Goal: Transaction & Acquisition: Purchase product/service

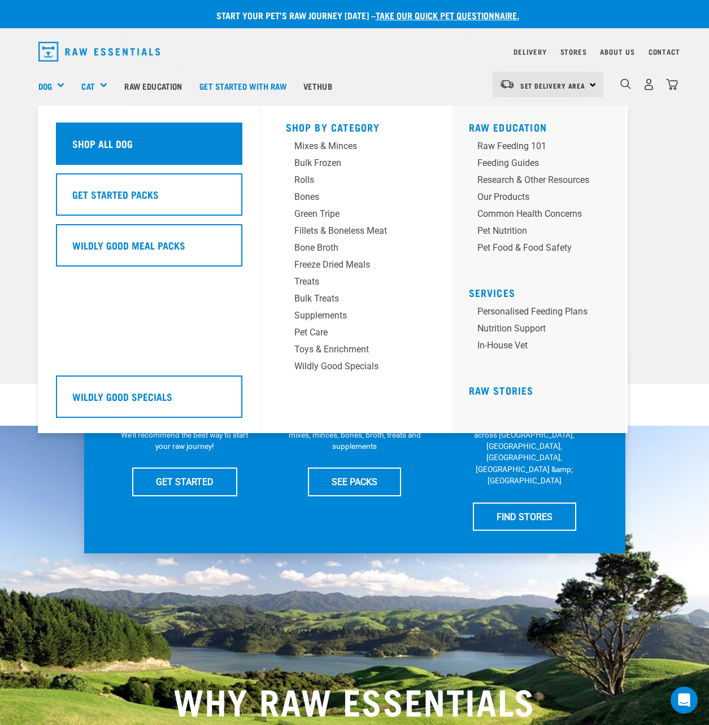
click at [127, 146] on h5 "Shop All Dog" at bounding box center [102, 143] width 60 height 15
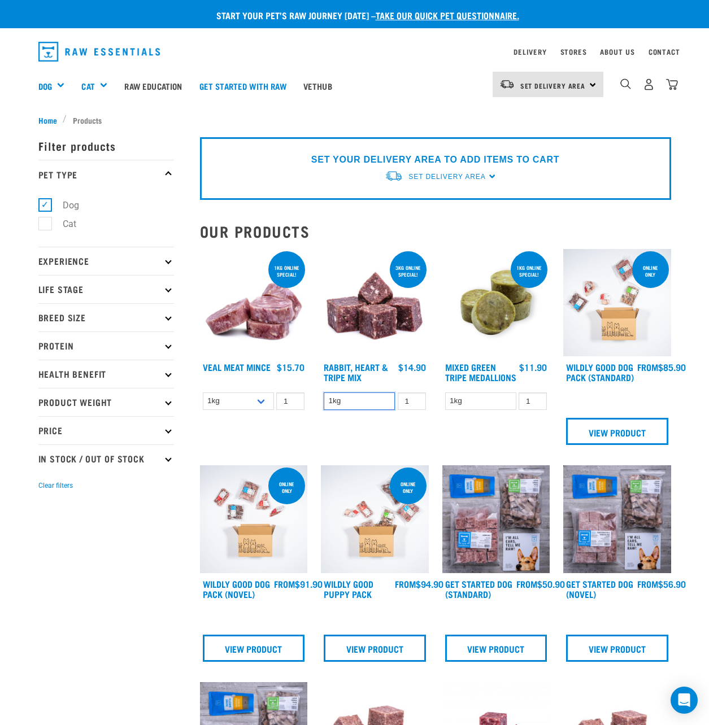
click at [371, 403] on select "1kg" at bounding box center [359, 402] width 71 height 18
click at [366, 308] on img at bounding box center [375, 303] width 108 height 108
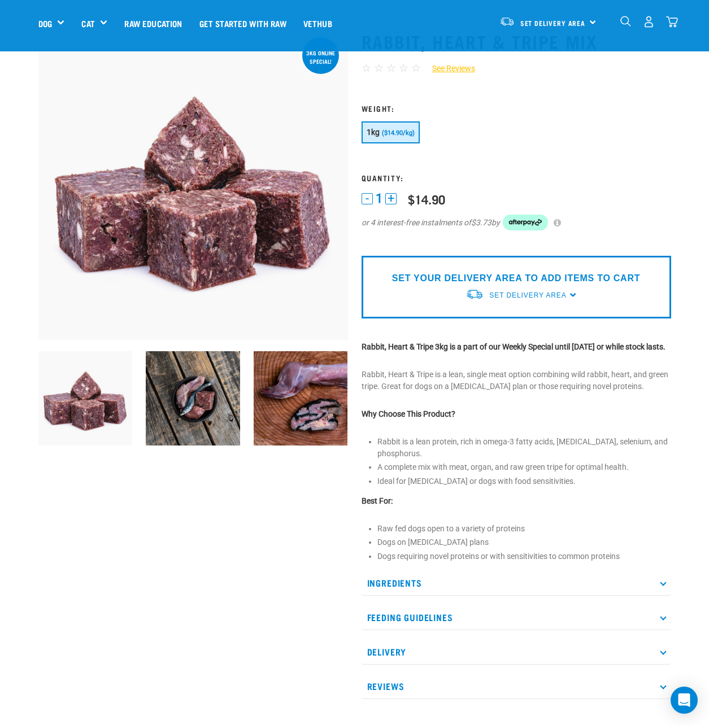
scroll to position [56, 0]
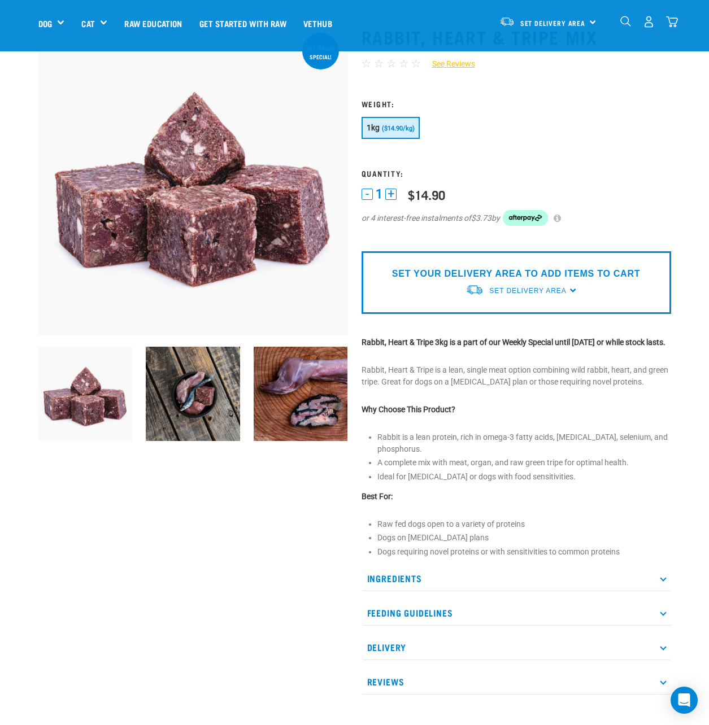
click at [393, 194] on button "+" at bounding box center [390, 194] width 11 height 11
click at [367, 196] on button "-" at bounding box center [367, 194] width 11 height 11
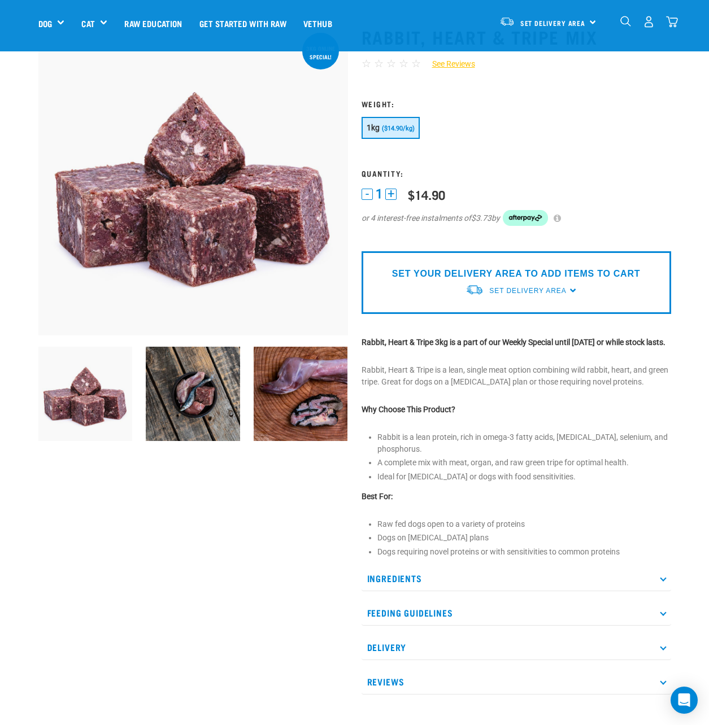
click at [367, 196] on button "-" at bounding box center [367, 194] width 11 height 11
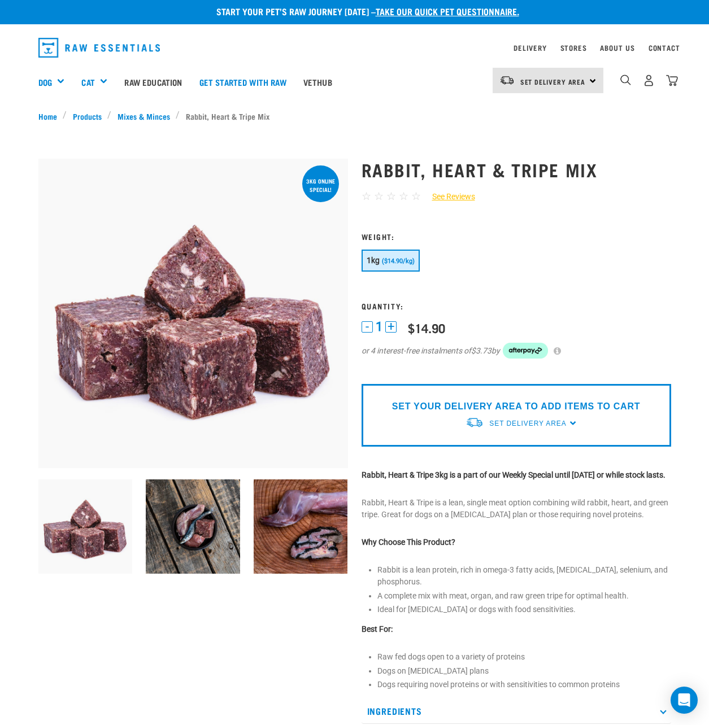
scroll to position [0, 0]
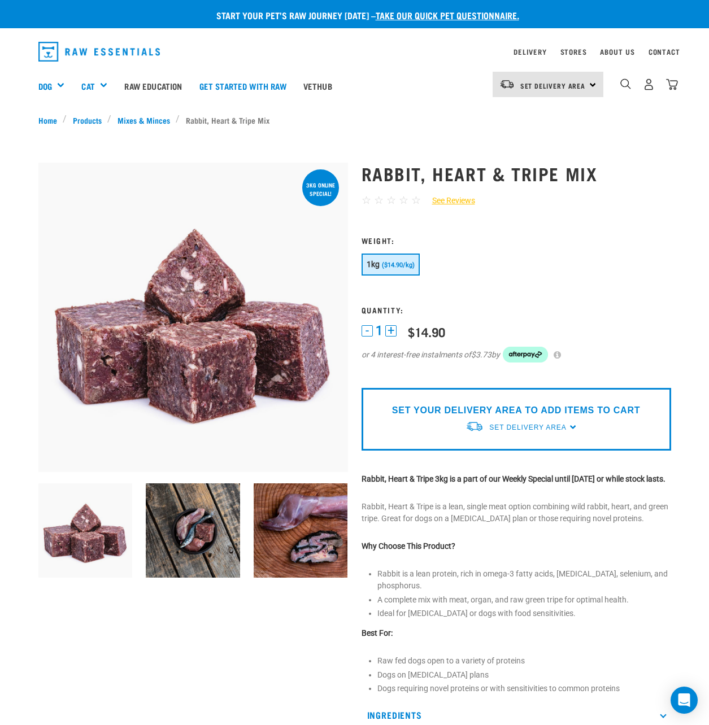
click at [319, 163] on div at bounding box center [193, 163] width 310 height 0
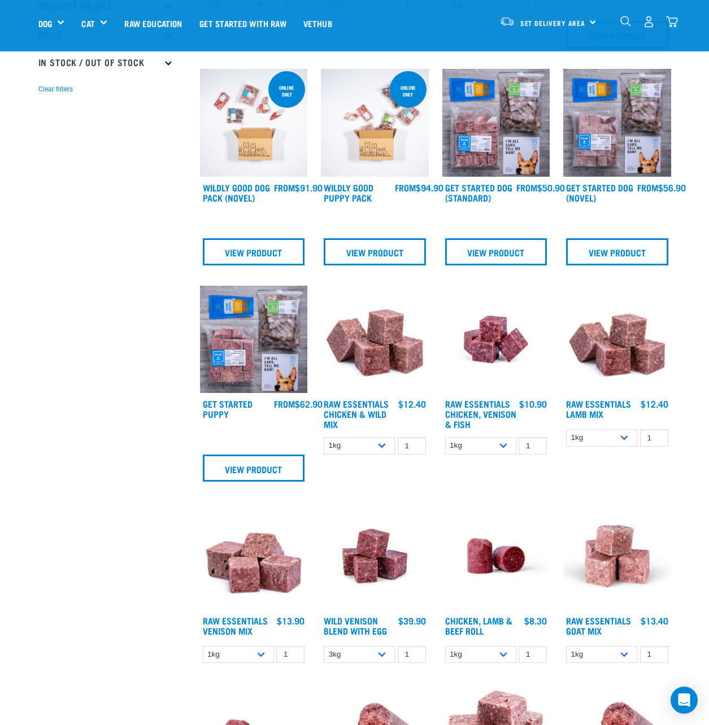
scroll to position [339, 0]
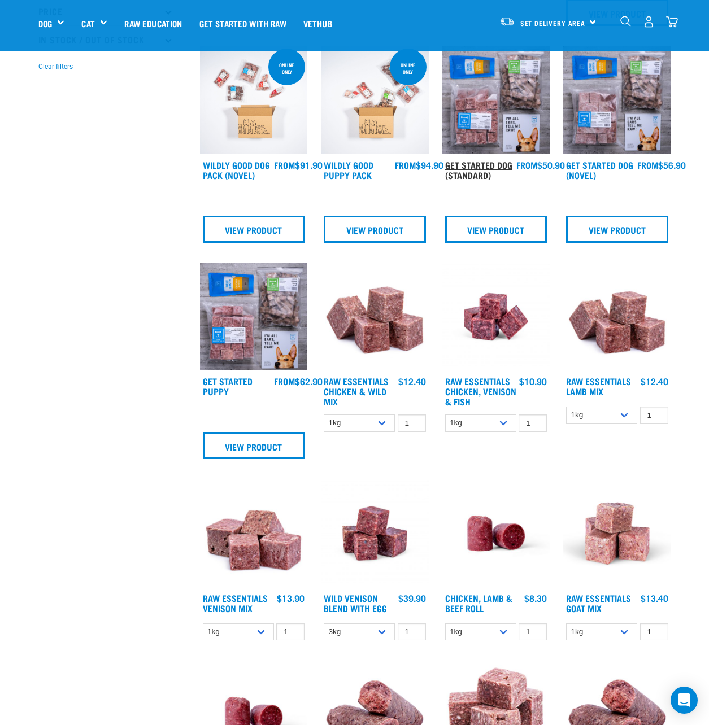
click at [469, 177] on link "Get Started Dog (Standard)" at bounding box center [478, 169] width 67 height 15
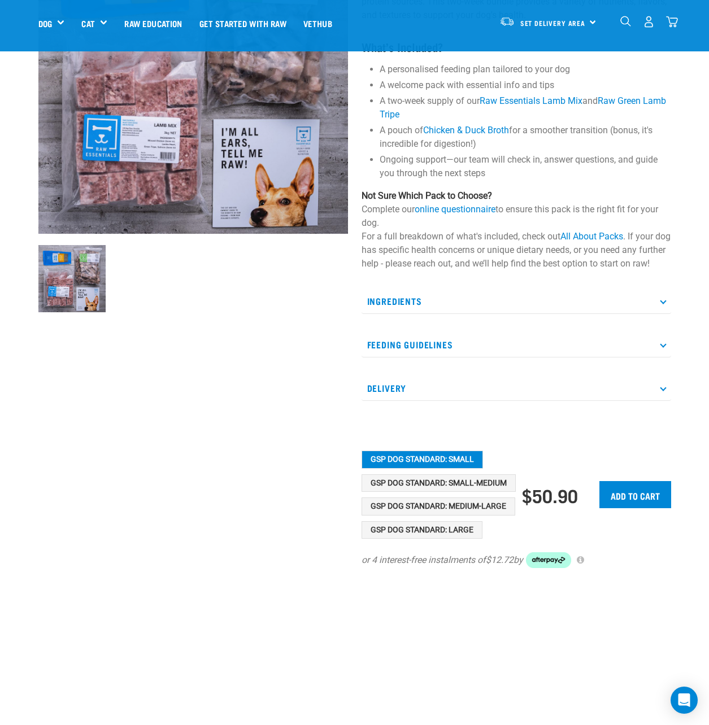
scroll to position [169, 0]
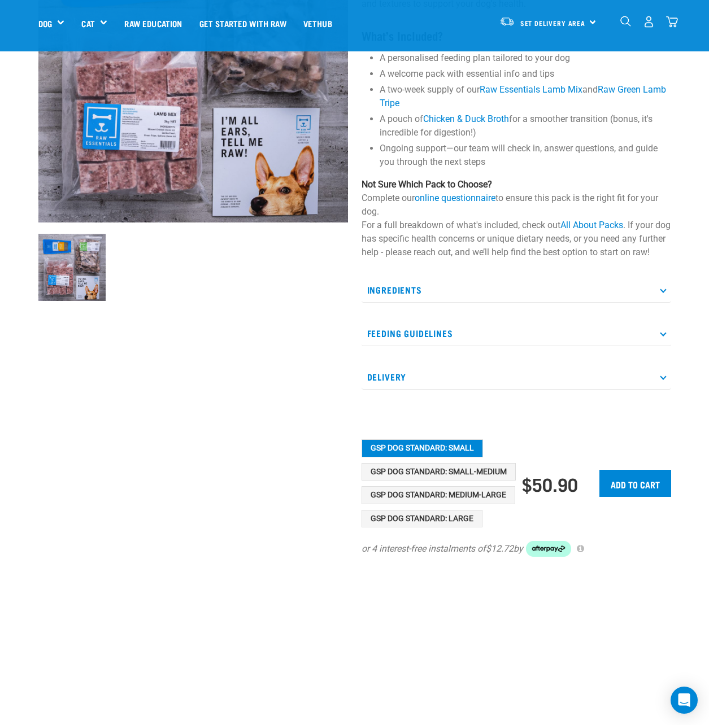
click at [410, 298] on p "Ingredients" at bounding box center [517, 289] width 310 height 25
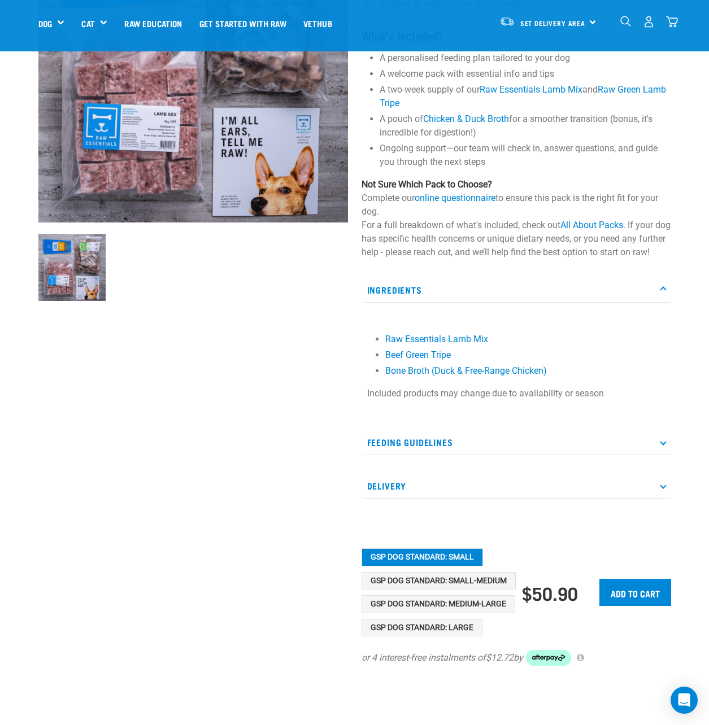
click at [410, 298] on p "Ingredients" at bounding box center [517, 289] width 310 height 25
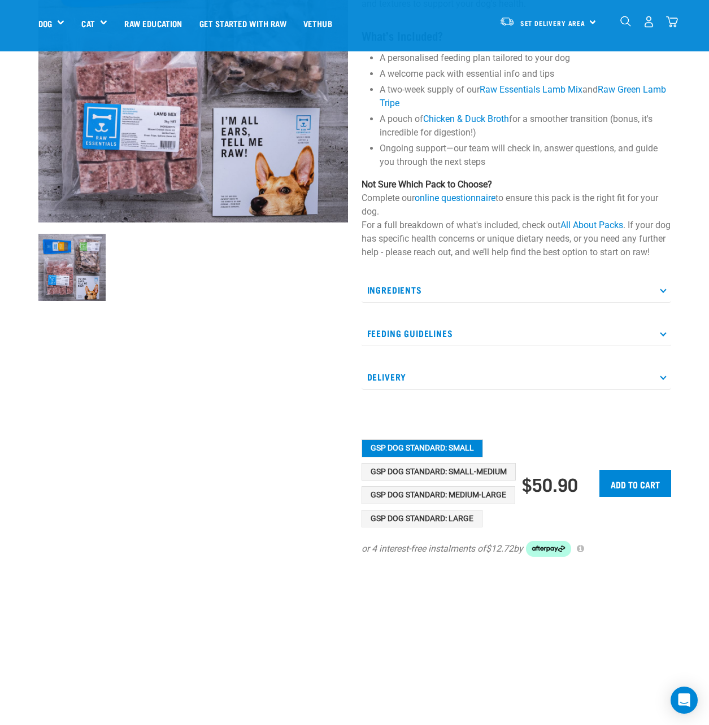
click at [420, 346] on p "Feeding Guidelines" at bounding box center [517, 333] width 310 height 25
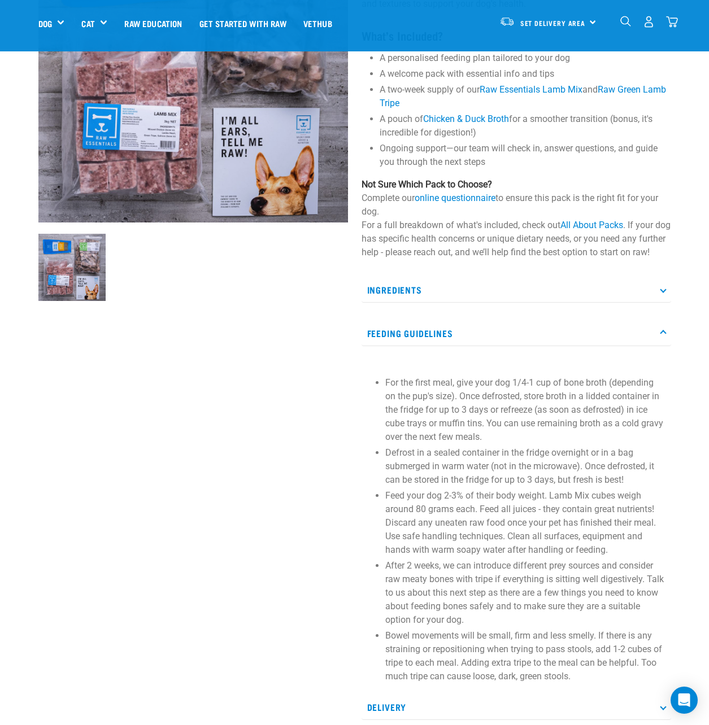
click at [420, 346] on p "Feeding Guidelines" at bounding box center [517, 333] width 310 height 25
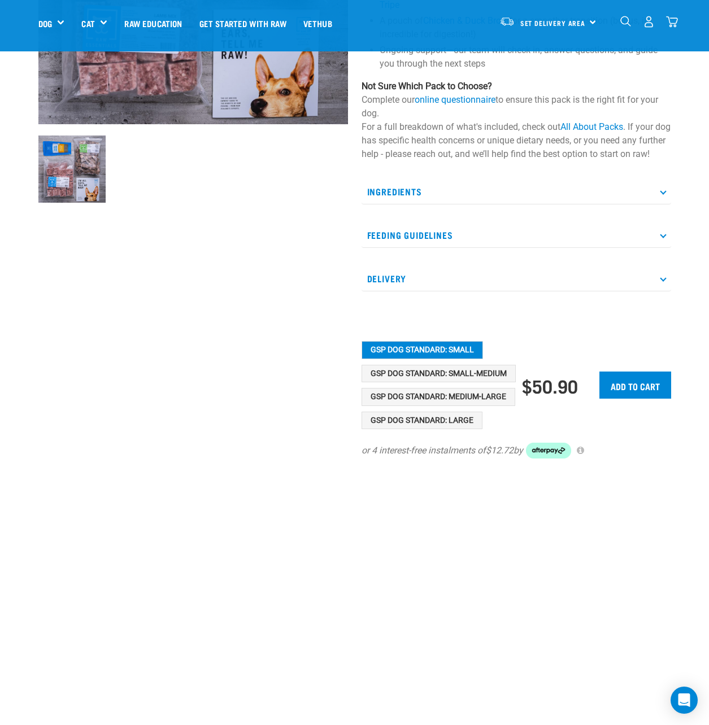
scroll to position [339, 0]
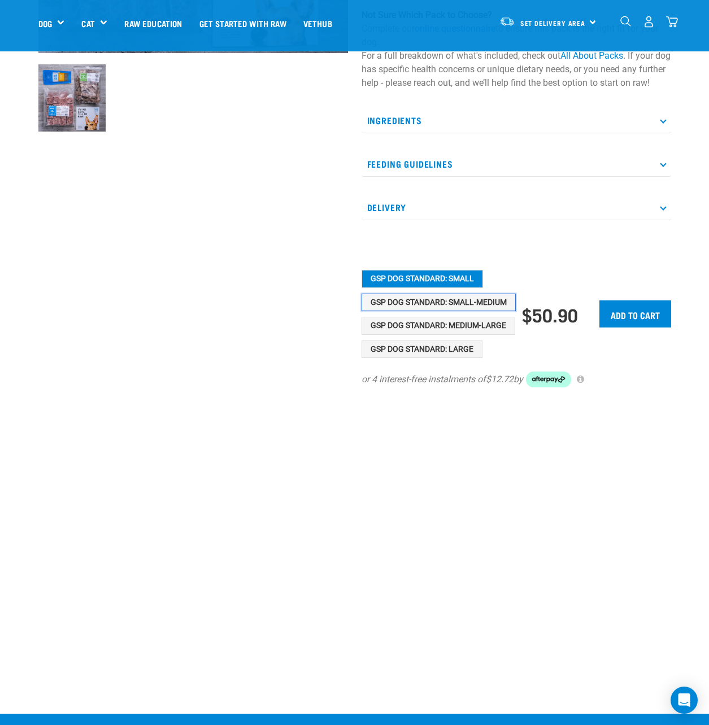
click at [403, 312] on button "GSP Dog Standard: Small-Medium" at bounding box center [439, 303] width 154 height 18
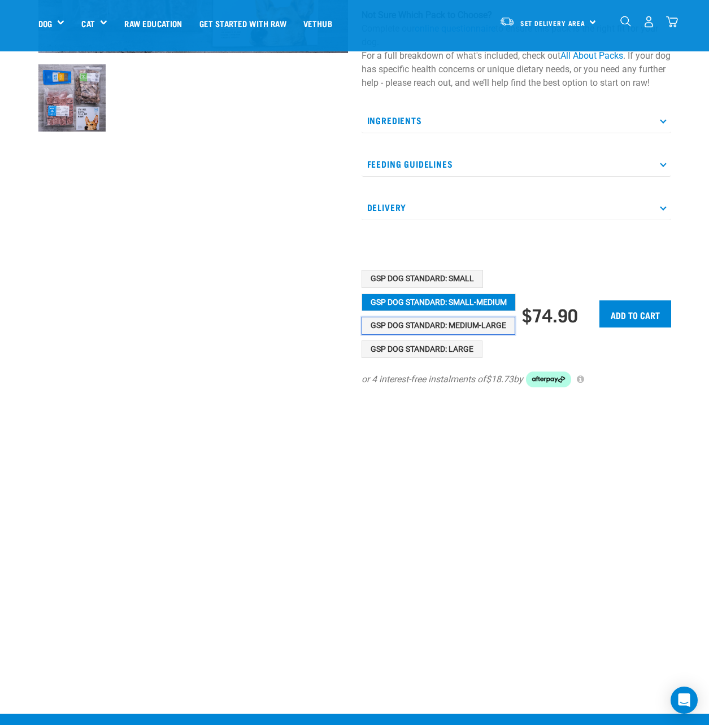
click at [419, 335] on button "GSP Dog Standard: Medium-Large" at bounding box center [439, 326] width 154 height 18
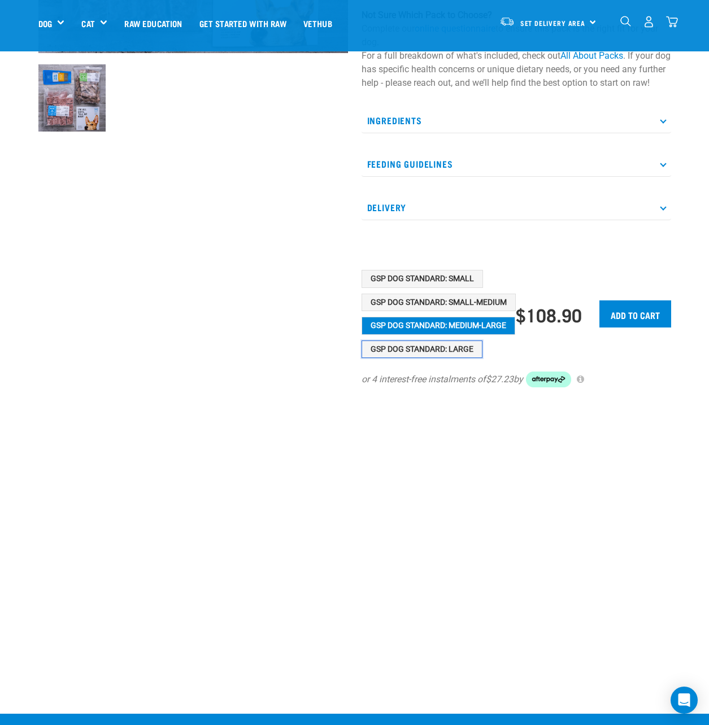
click at [424, 356] on button "GSP Dog Standard: Large" at bounding box center [422, 350] width 121 height 18
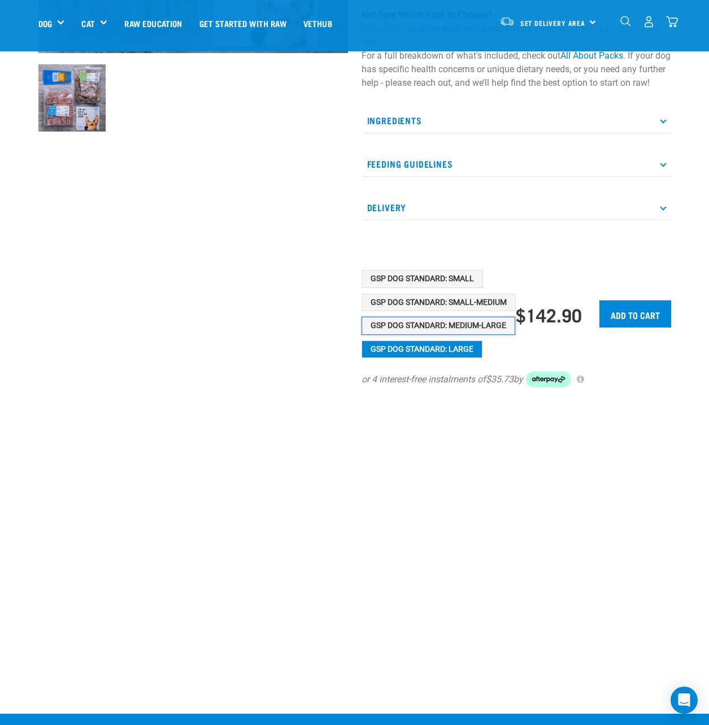
click at [423, 335] on button "GSP Dog Standard: Medium-Large" at bounding box center [439, 326] width 154 height 18
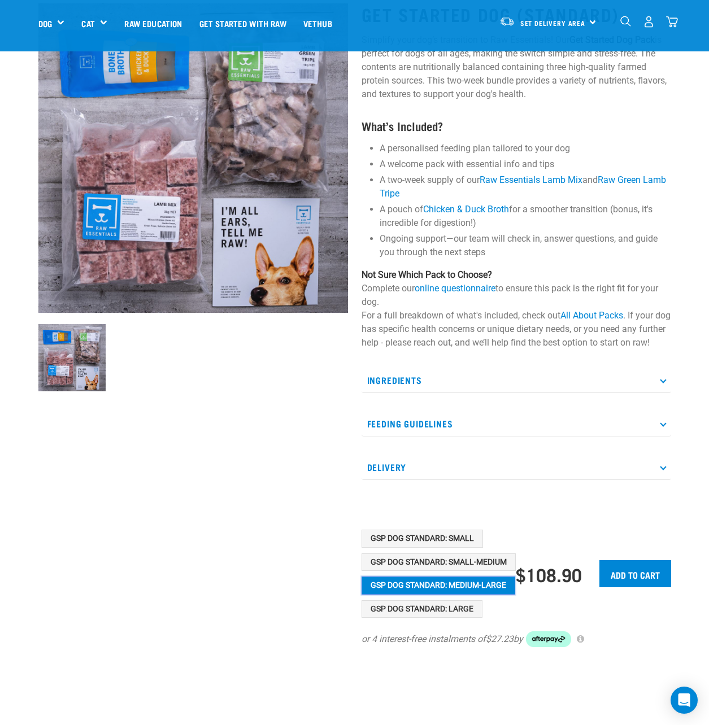
scroll to position [0, 0]
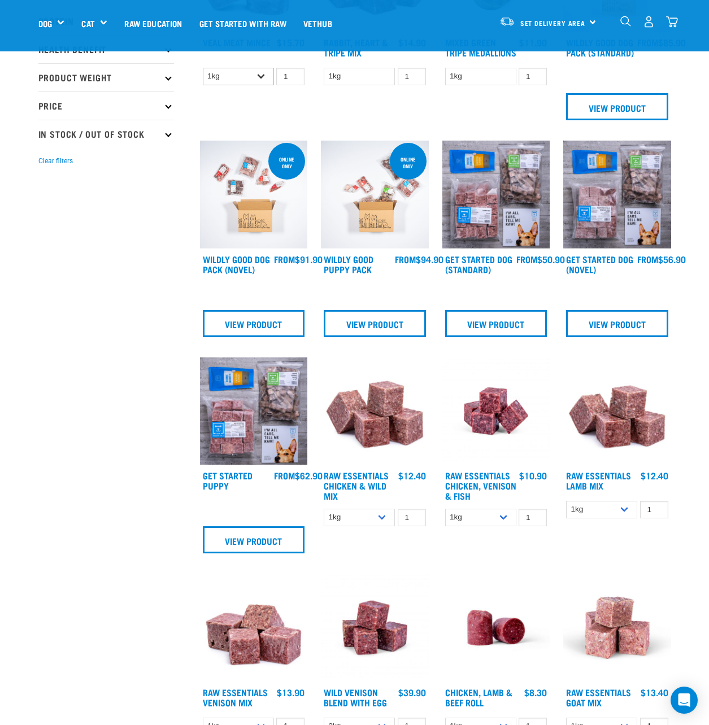
scroll to position [241, 0]
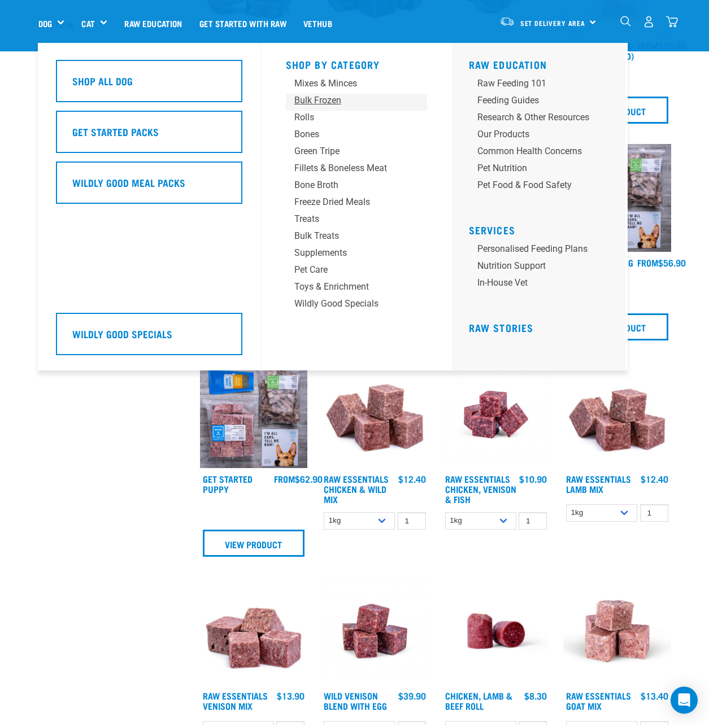
click at [337, 105] on div "Bulk Frozen" at bounding box center [347, 101] width 106 height 14
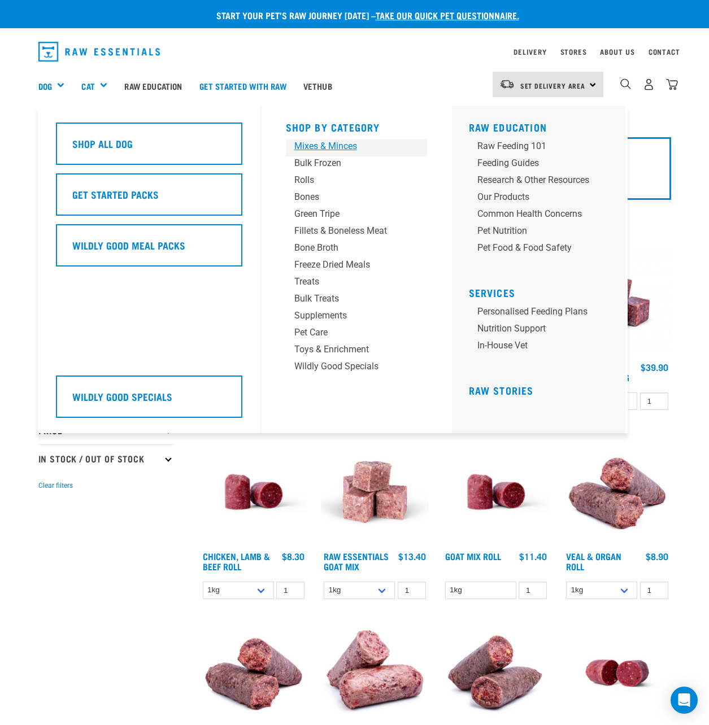
click at [332, 147] on div "Mixes & Minces" at bounding box center [347, 147] width 106 height 14
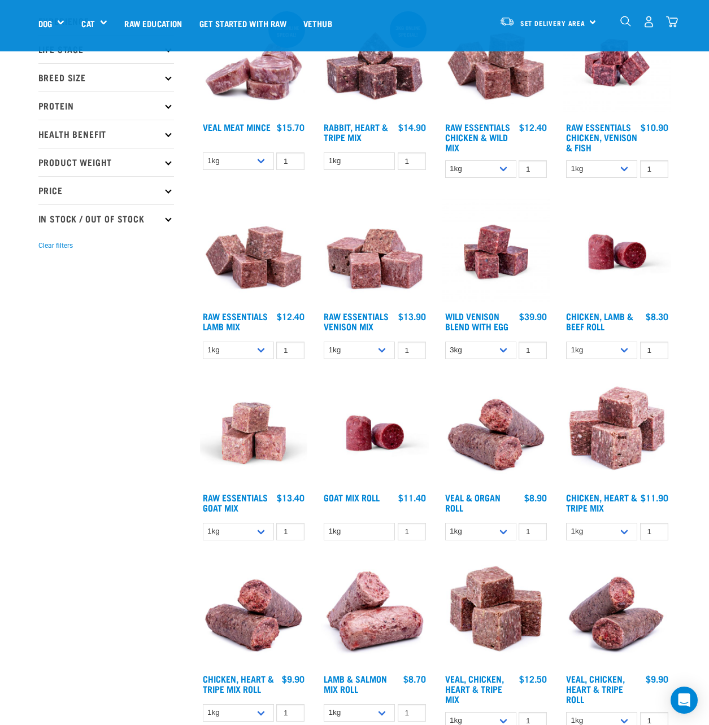
scroll to position [169, 0]
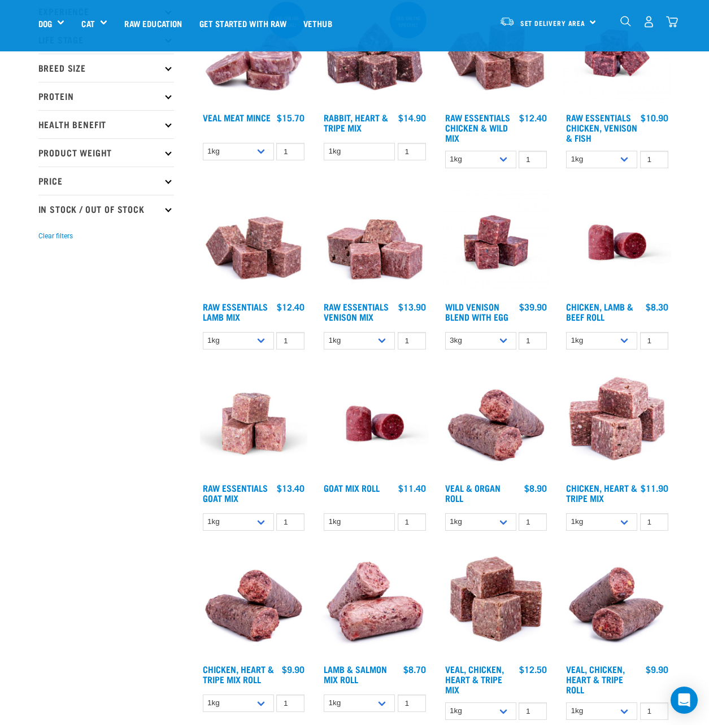
click at [351, 100] on img at bounding box center [375, 53] width 108 height 108
click at [351, 115] on link "Rabbit, Heart & Tripe Mix" at bounding box center [356, 122] width 64 height 15
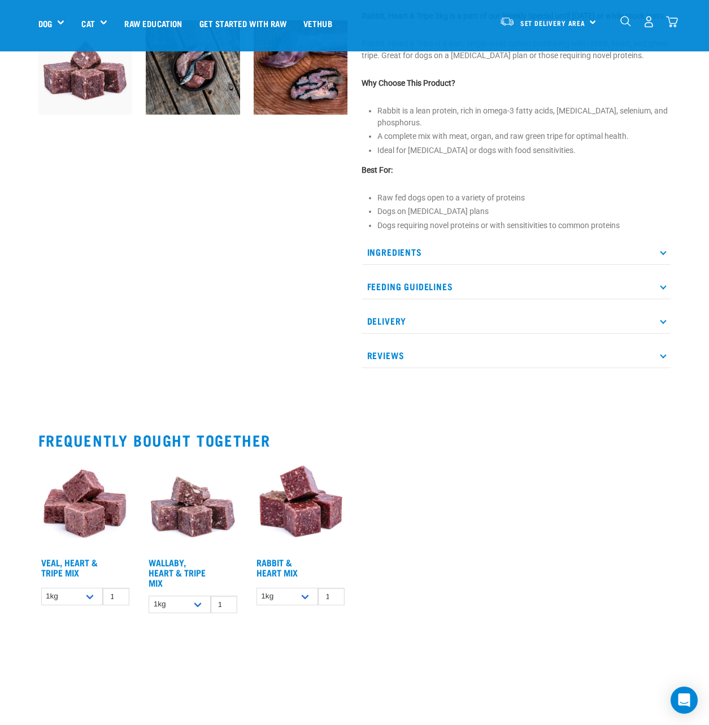
scroll to position [395, 0]
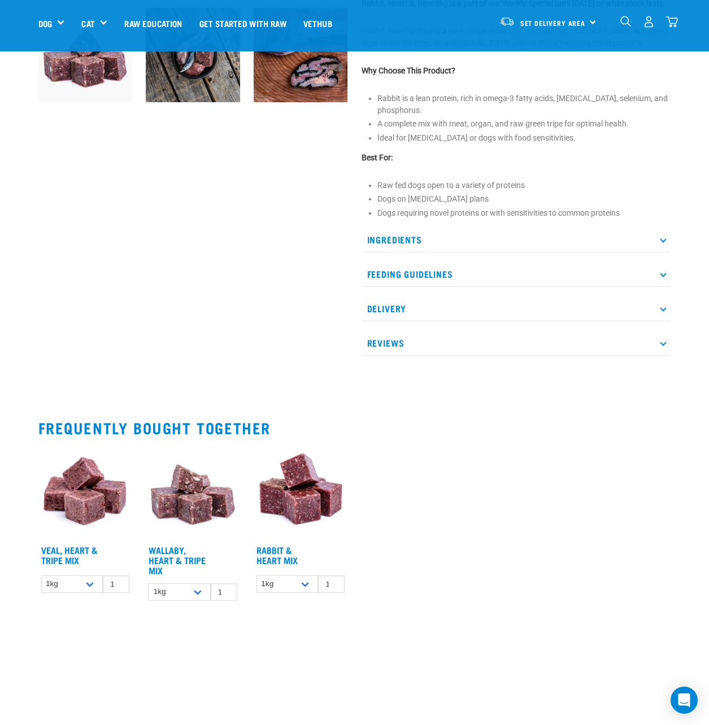
click at [398, 245] on p "Ingredients" at bounding box center [517, 239] width 310 height 25
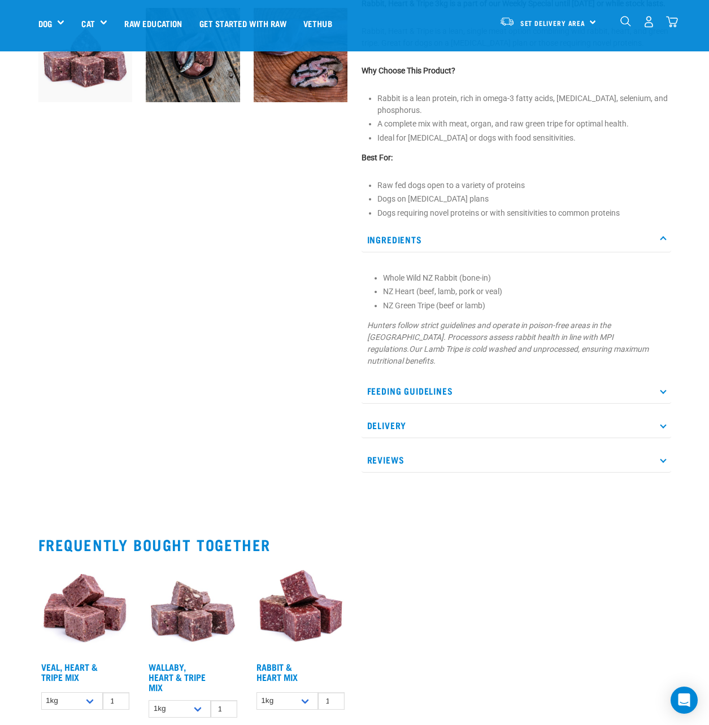
click at [399, 244] on p "Ingredients" at bounding box center [517, 239] width 310 height 25
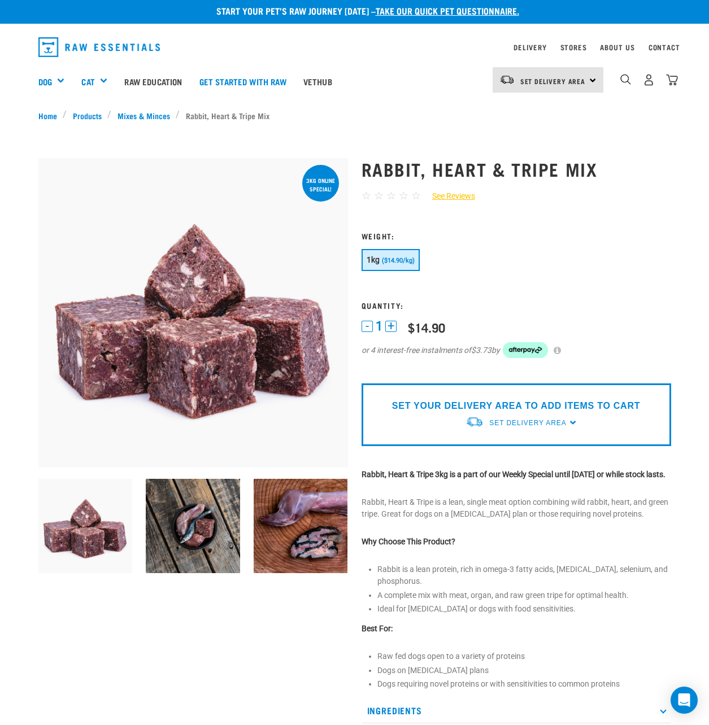
scroll to position [0, 0]
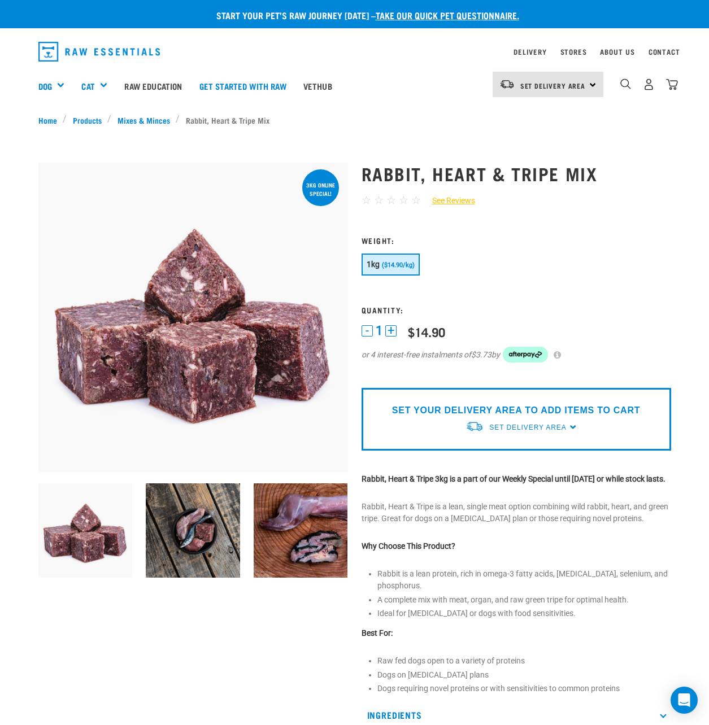
drag, startPoint x: 323, startPoint y: 182, endPoint x: 330, endPoint y: 210, distance: 28.5
click at [330, 163] on div at bounding box center [193, 163] width 310 height 0
click at [416, 265] on button "1kg ($14.90/kg)" at bounding box center [391, 265] width 58 height 22
